Goal: Information Seeking & Learning: Learn about a topic

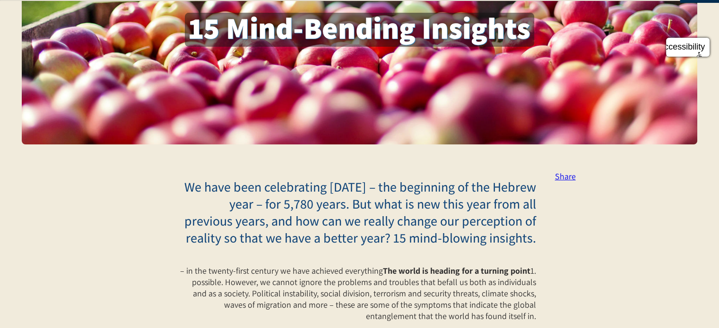
scroll to position [142, 0]
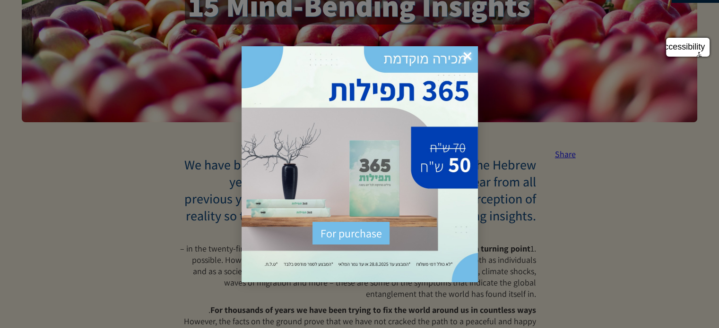
click at [621, 169] on div at bounding box center [359, 164] width 719 height 328
click at [463, 51] on font "×" at bounding box center [467, 56] width 9 height 24
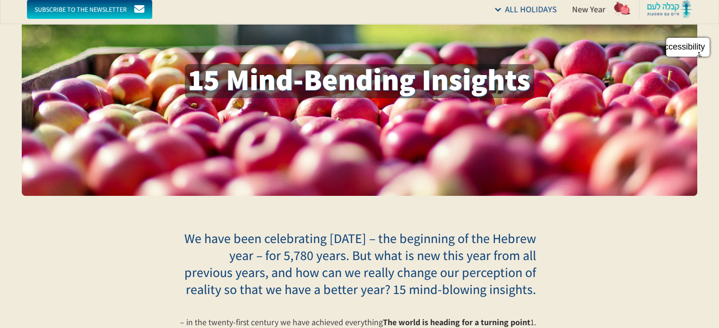
scroll to position [0, 0]
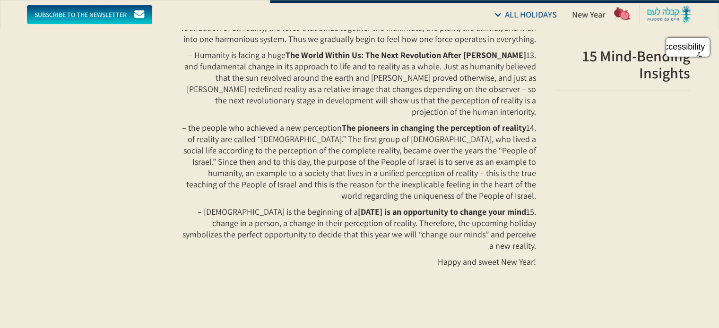
scroll to position [1418, 0]
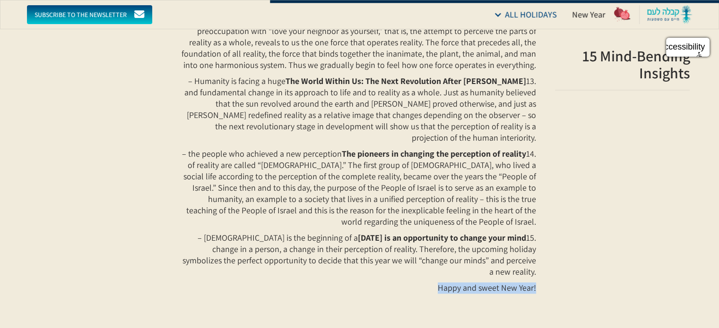
drag, startPoint x: 439, startPoint y: 263, endPoint x: 543, endPoint y: 260, distance: 104.0
copy font "Happy and sweet New Year!"
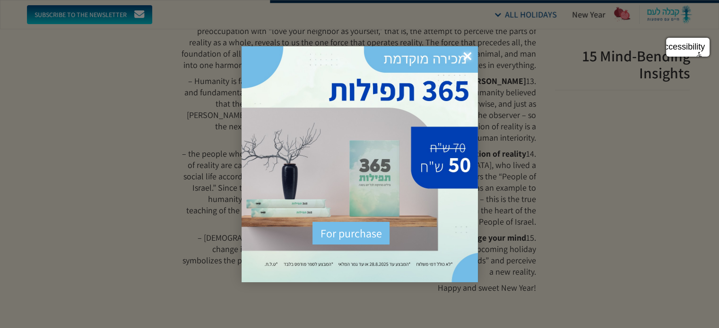
click at [465, 52] on font "×" at bounding box center [467, 56] width 9 height 24
